Goal: Navigation & Orientation: Find specific page/section

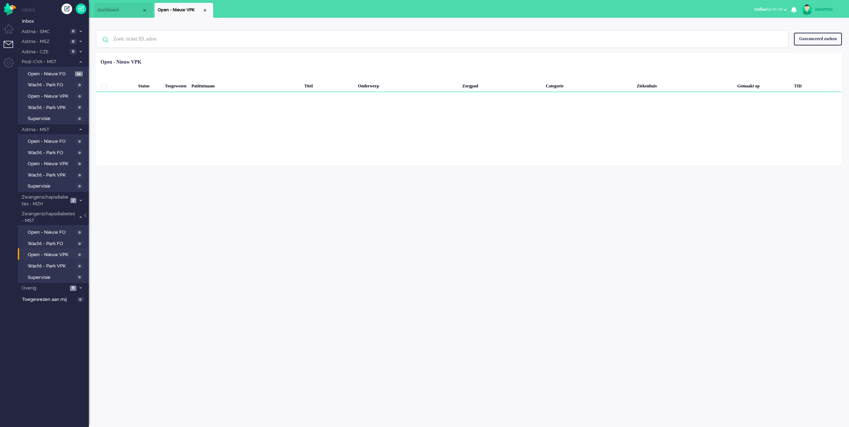
click at [391, 147] on div "Loading... Status Toegewezen Patiëntnaam Titel Onderwerp Zorgpad Categorie Ziek…" at bounding box center [469, 109] width 746 height 112
click at [338, 246] on div "isawmsc Thuis Ticket Csat Mijn gemiddelde cijfer Deze week - Ticket Bijdragen P…" at bounding box center [469, 222] width 760 height 409
click at [74, 252] on span "Open - Nieuw VPK" at bounding box center [51, 255] width 47 height 7
click at [81, 287] on icon at bounding box center [81, 288] width 2 height 2
click at [67, 319] on span "Telefonie" at bounding box center [51, 322] width 47 height 7
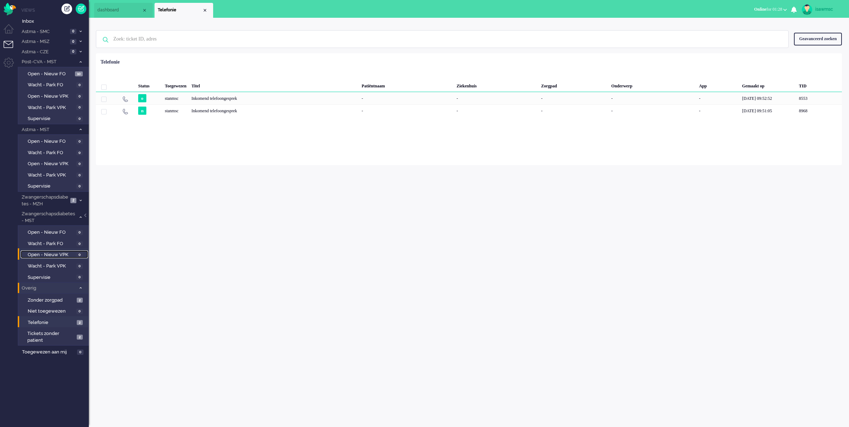
click at [59, 253] on span "Open - Nieuw VPK" at bounding box center [51, 255] width 47 height 7
